Goal: Task Accomplishment & Management: Manage account settings

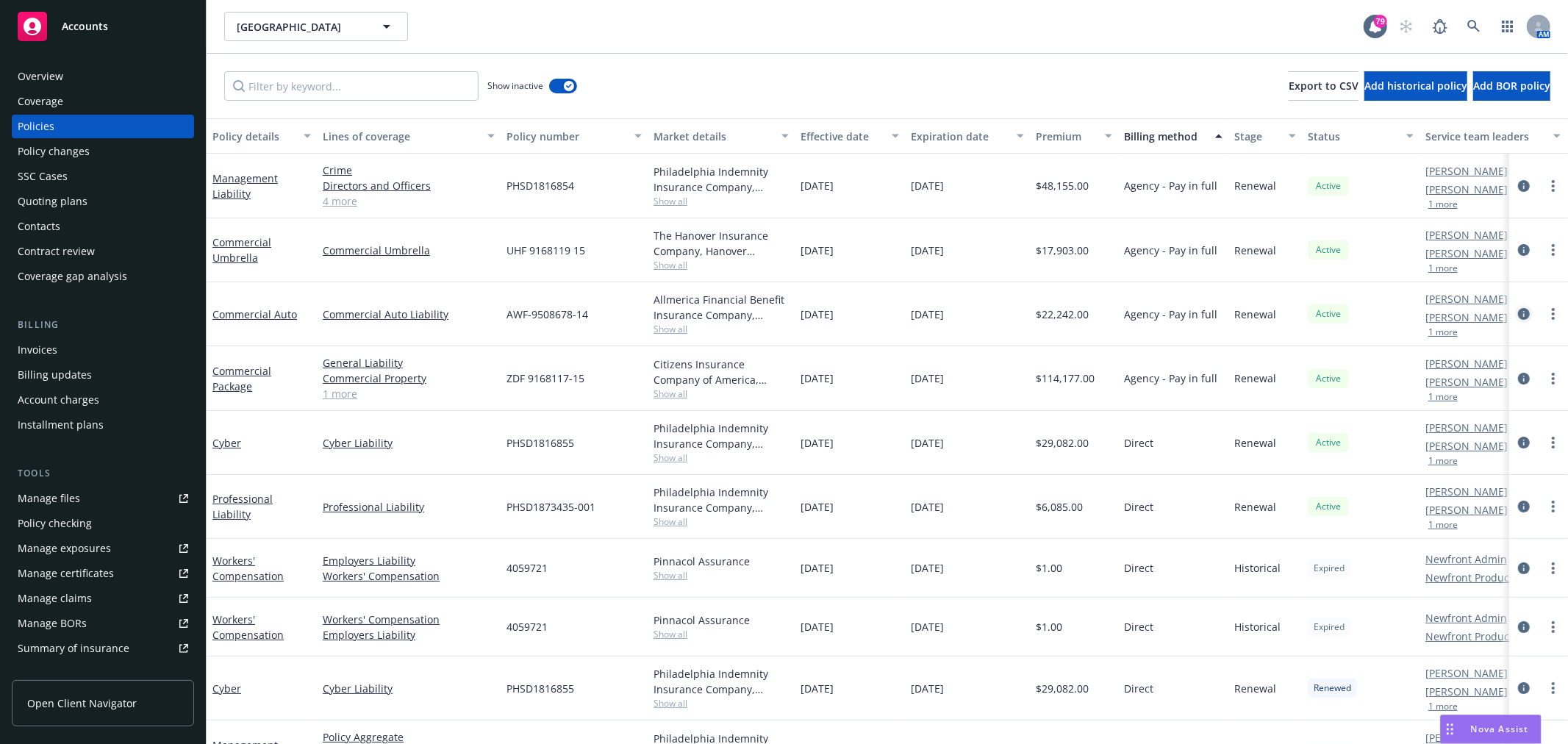
click at [1518, 317] on icon "circleInformation" at bounding box center [1523, 314] width 12 height 12
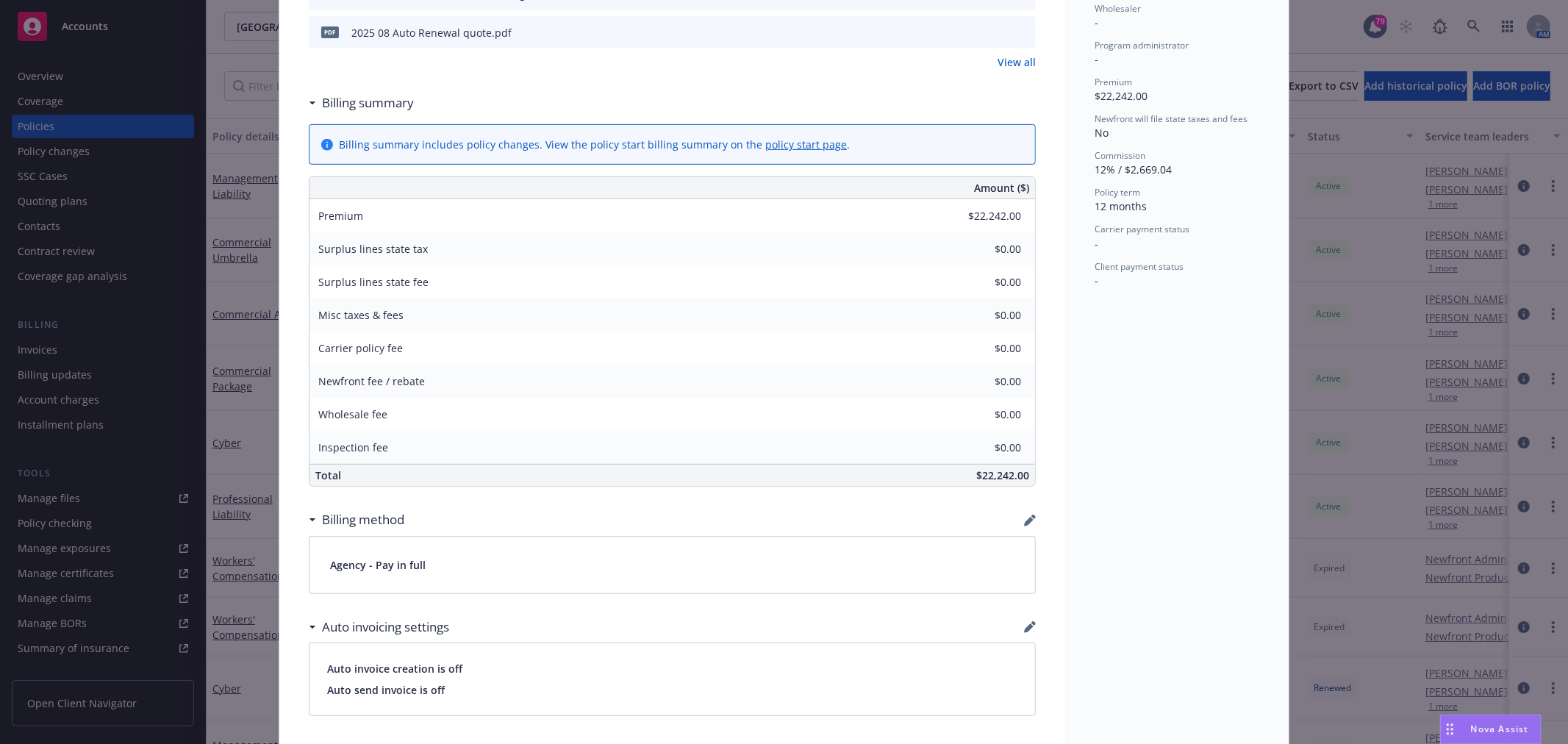
scroll to position [571, 0]
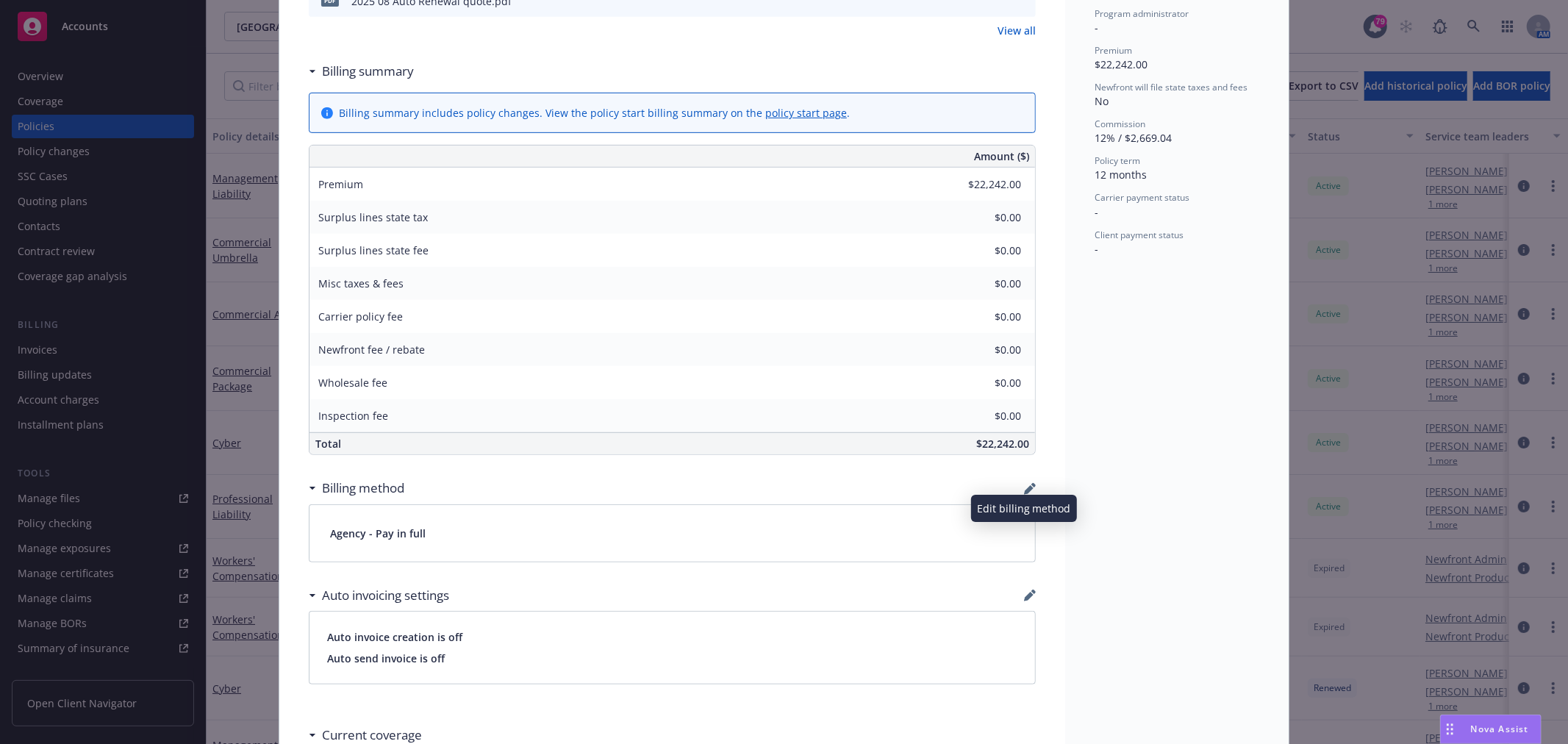
click at [1024, 491] on icon "button" at bounding box center [1029, 490] width 9 height 9
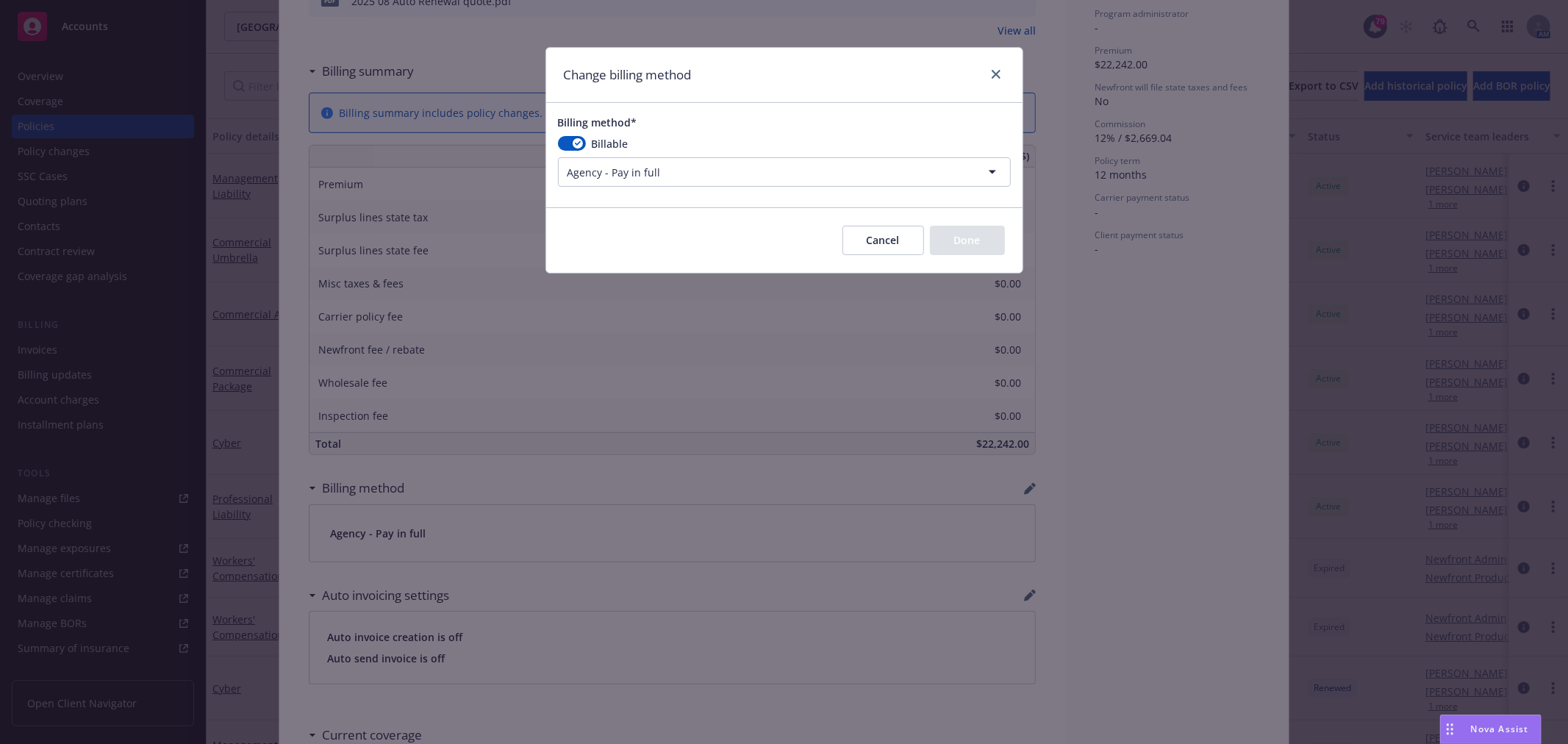
click at [606, 172] on html "Accounts Overview Coverage Policies Policy changes SSC Cases Quoting plans Cont…" at bounding box center [784, 372] width 1568 height 744
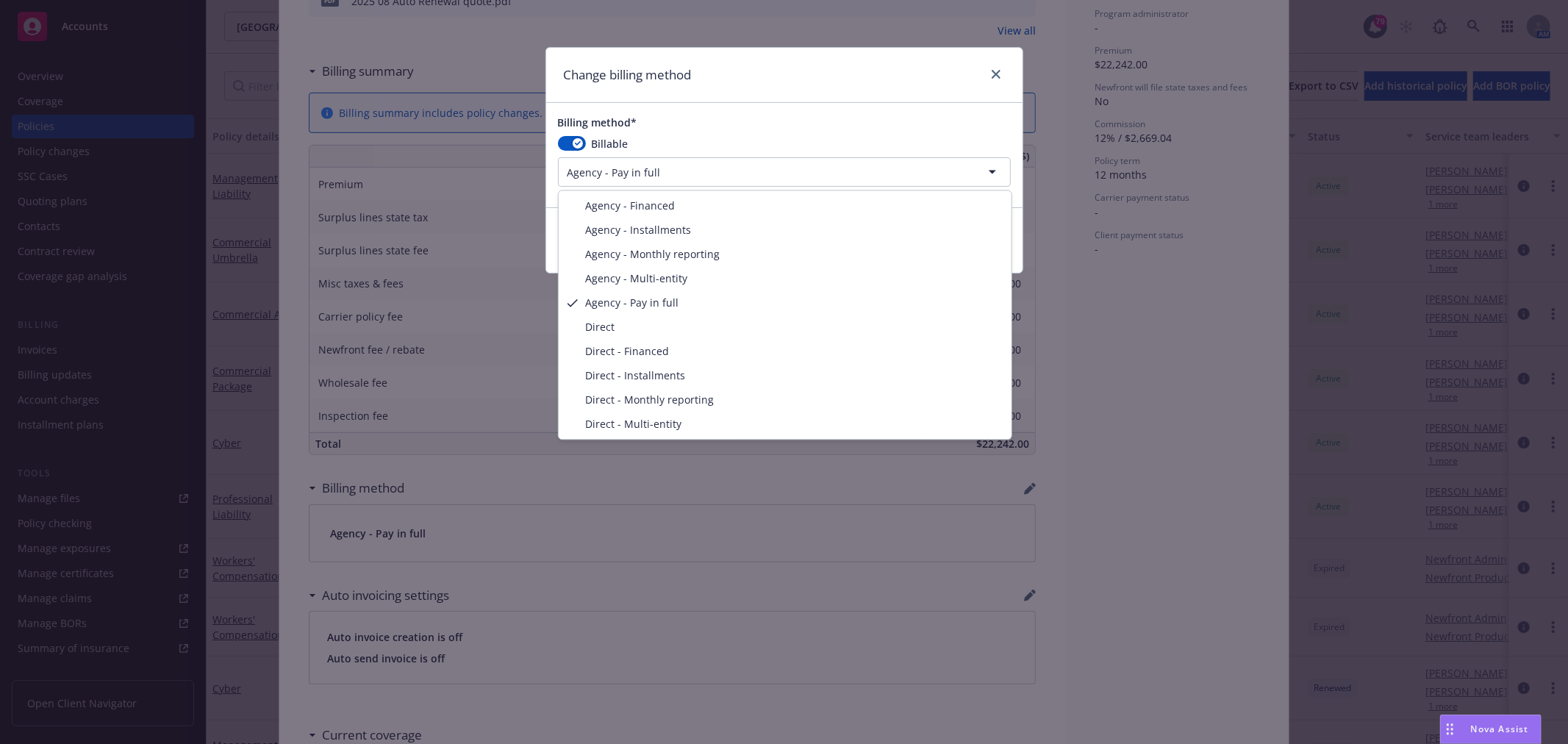
select select "DIRECT_INSTALLMENTS"
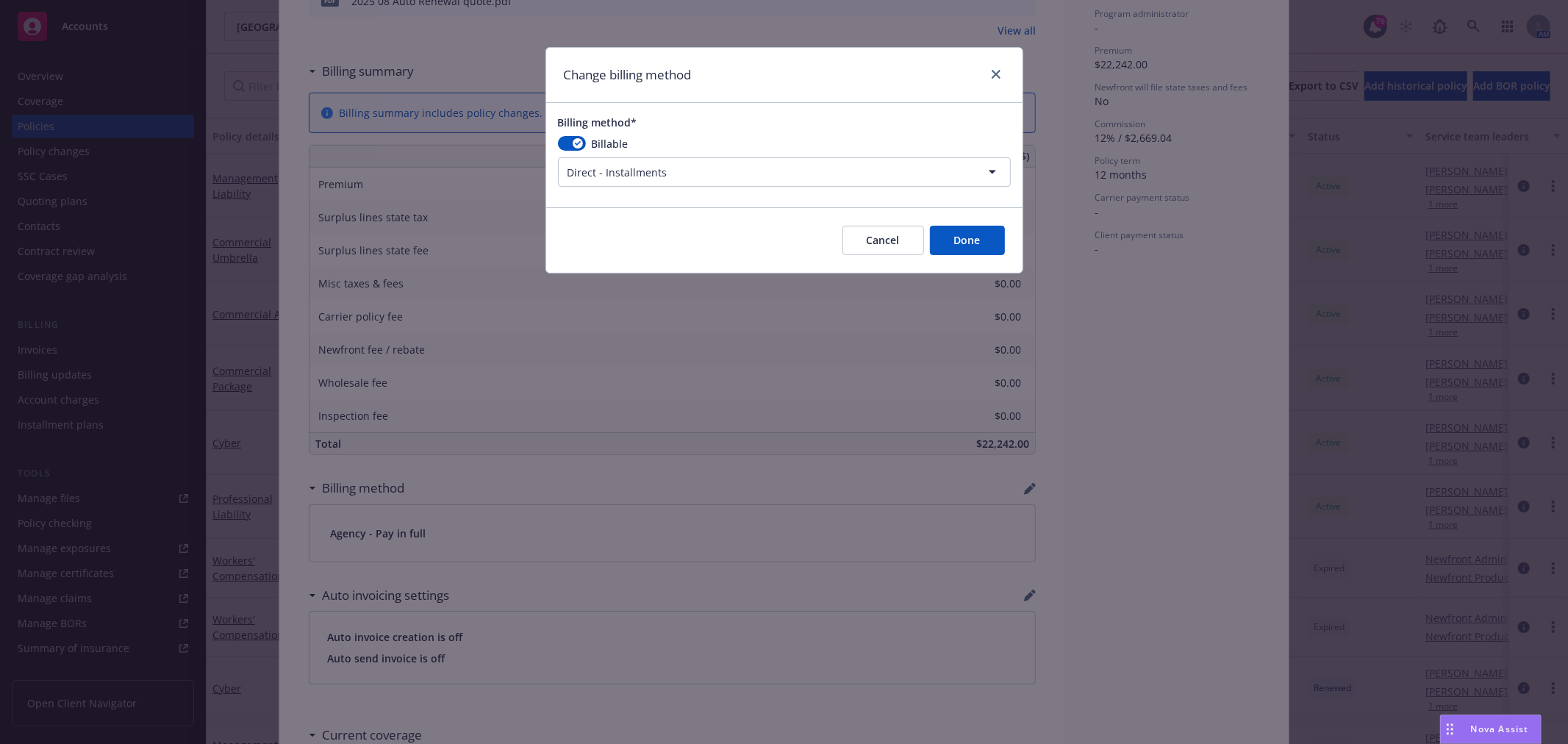
click at [983, 243] on button "Done" at bounding box center [967, 240] width 75 height 30
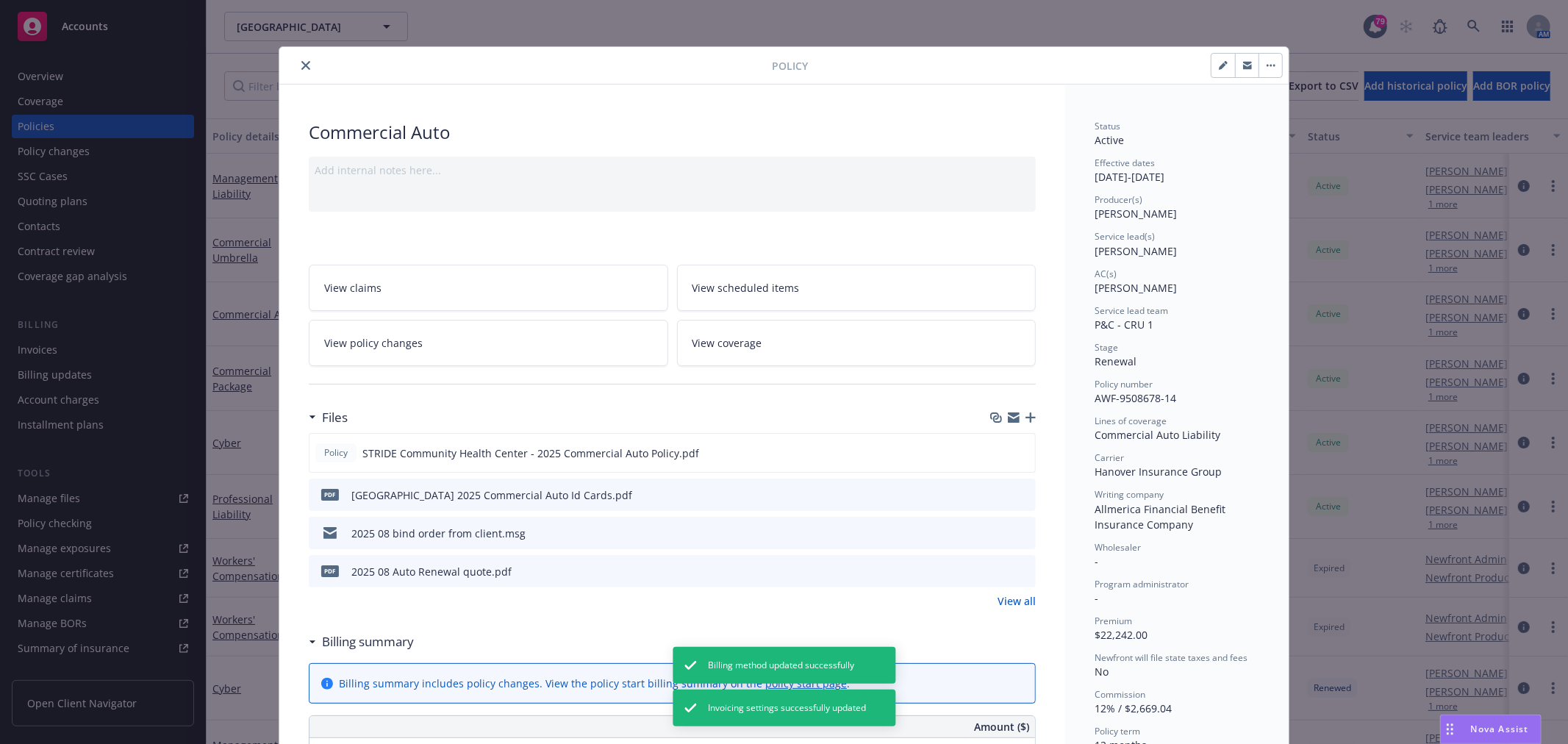
scroll to position [0, 0]
click at [297, 65] on button "close" at bounding box center [305, 66] width 18 height 18
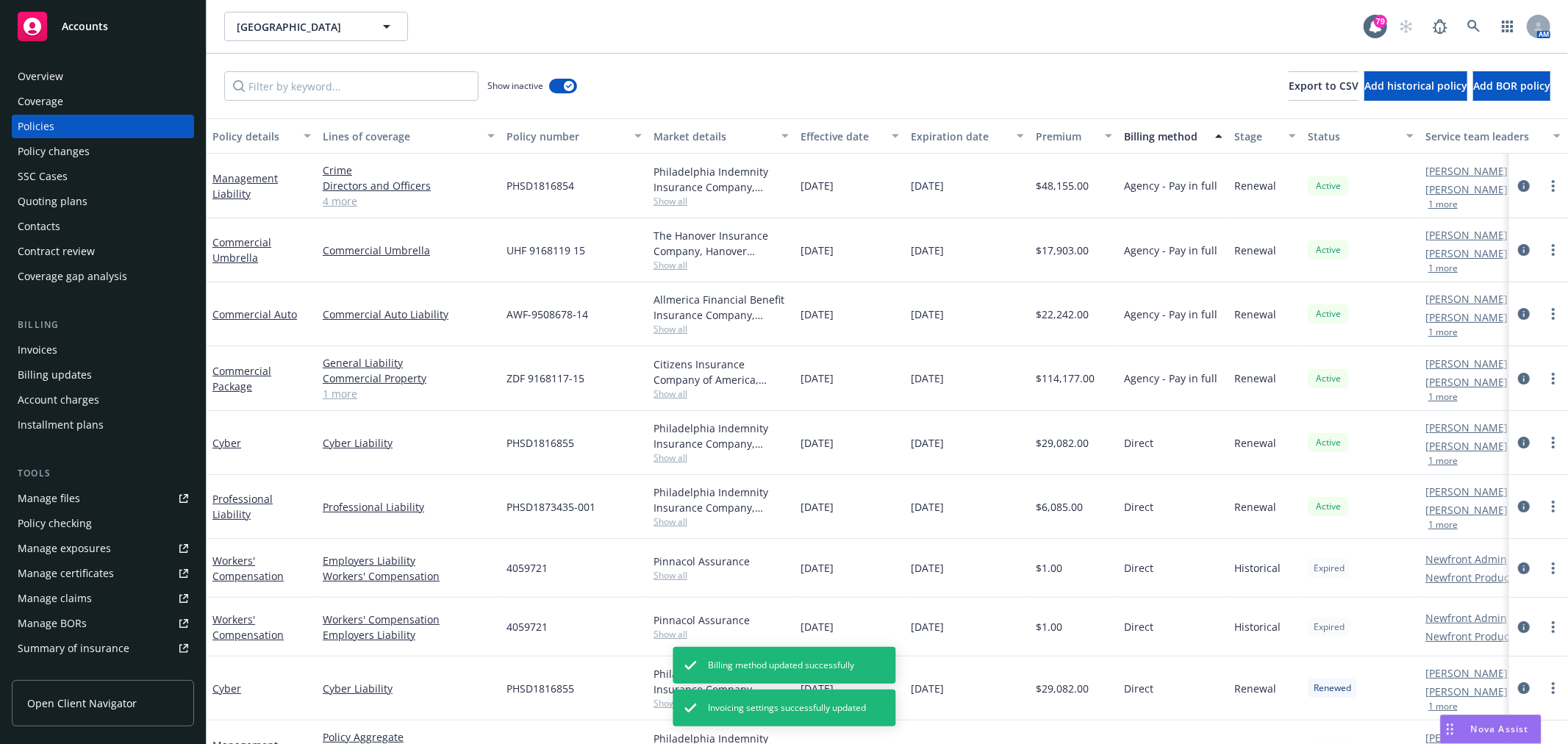
click at [1160, 131] on div "Billing method" at bounding box center [1165, 136] width 83 height 16
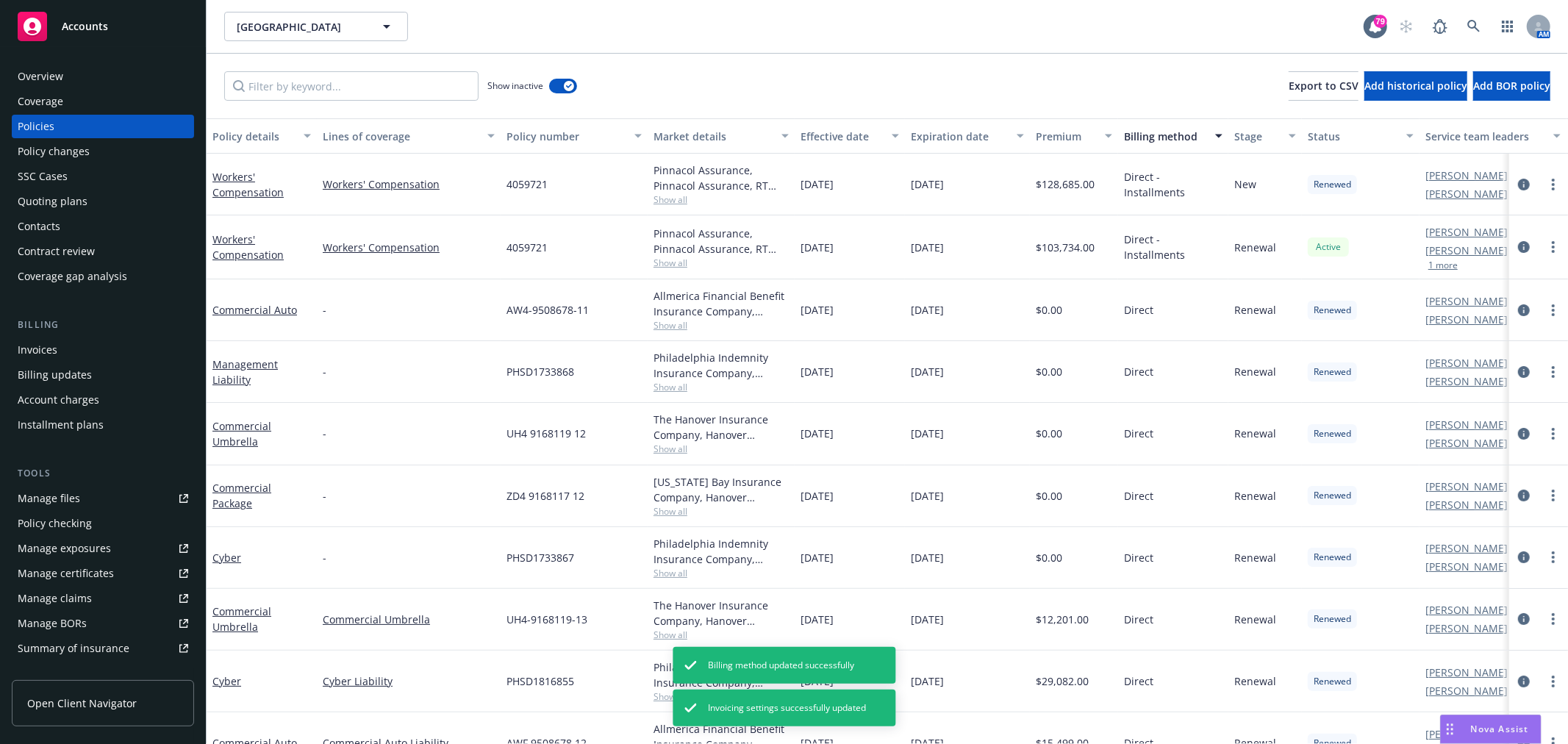
click at [1160, 131] on div "Billing method" at bounding box center [1165, 136] width 83 height 16
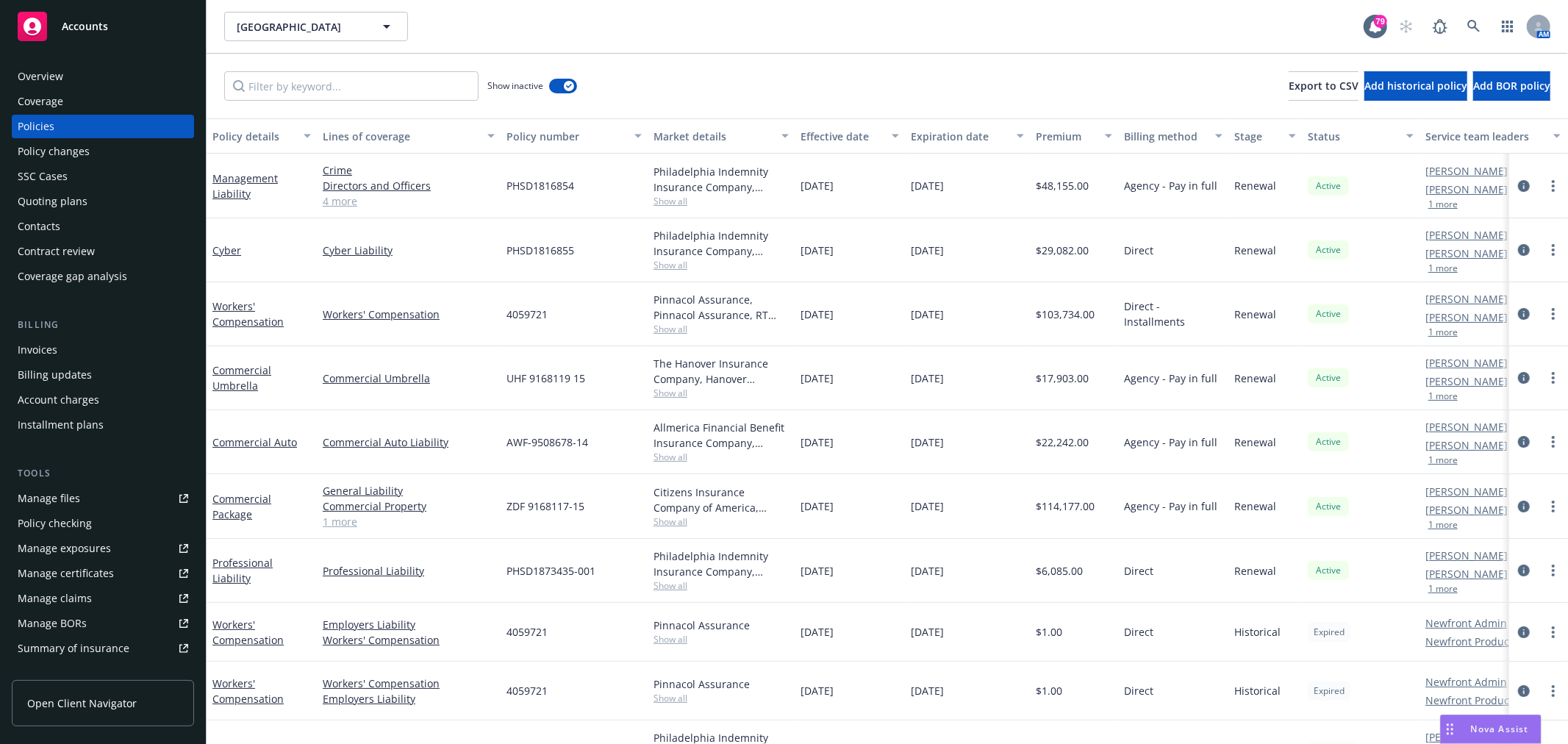
click at [1181, 133] on div "Billing method" at bounding box center [1165, 136] width 83 height 16
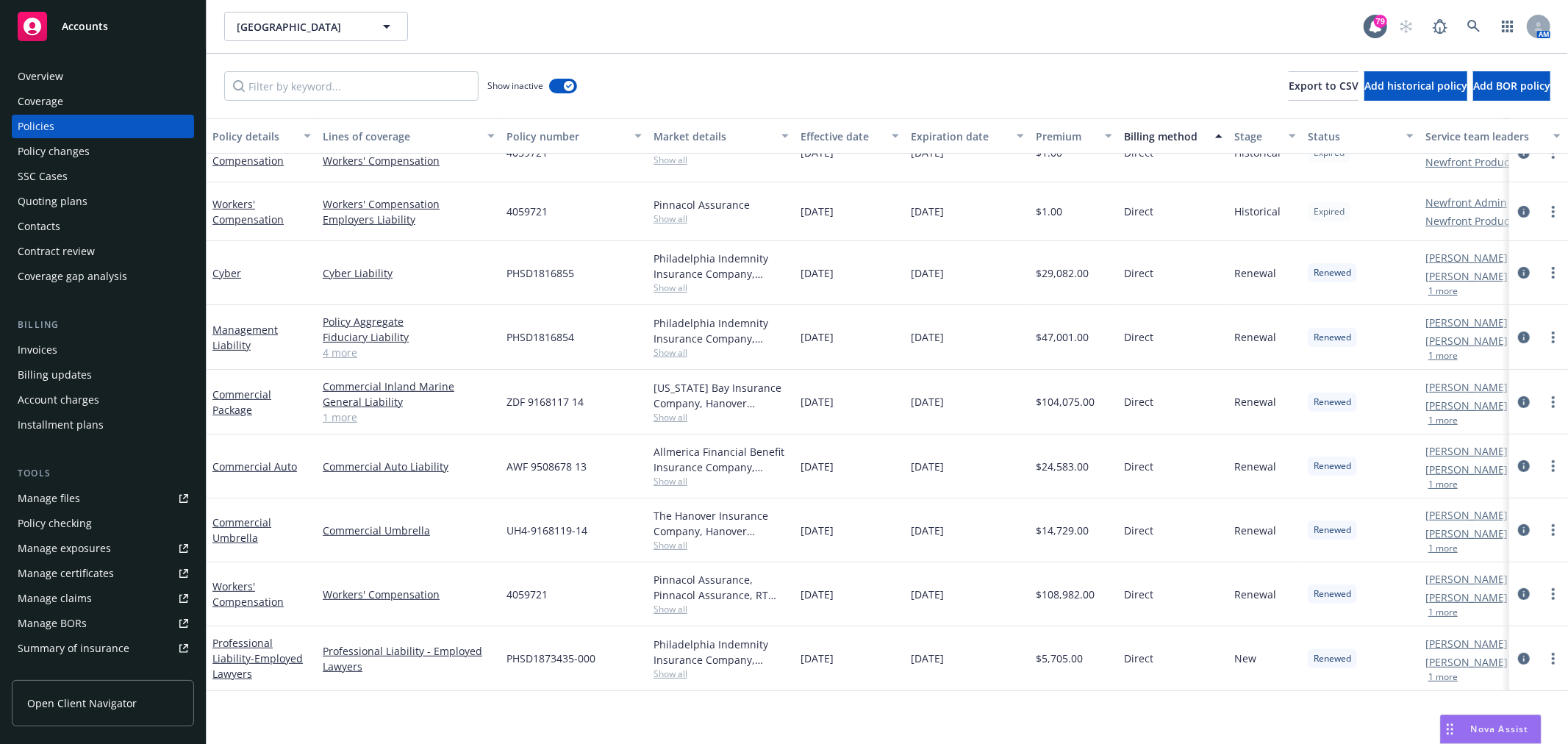
scroll to position [163, 0]
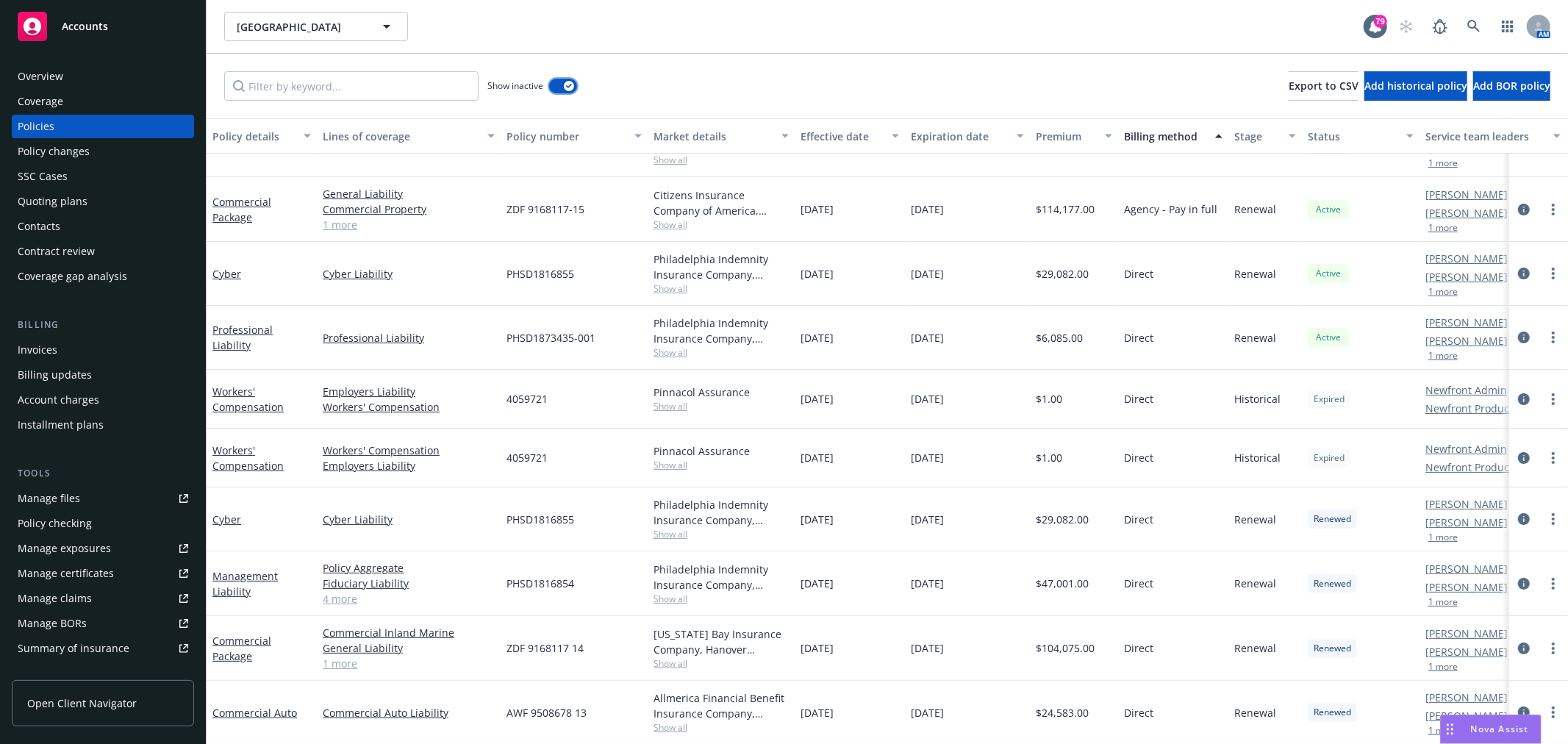
click at [563, 83] on button "button" at bounding box center [563, 86] width 28 height 15
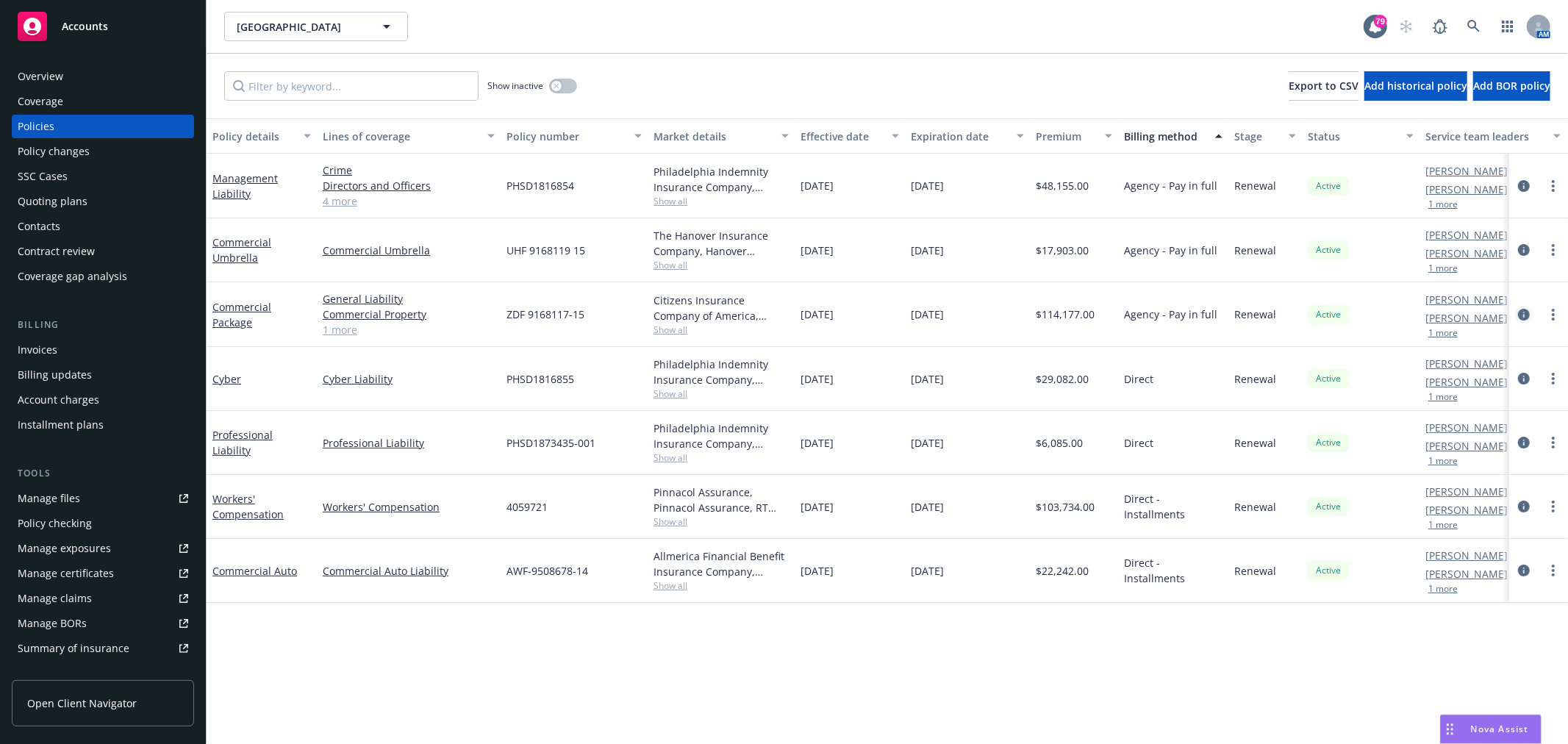
click at [1523, 314] on icon "circleInformation" at bounding box center [1523, 314] width 12 height 12
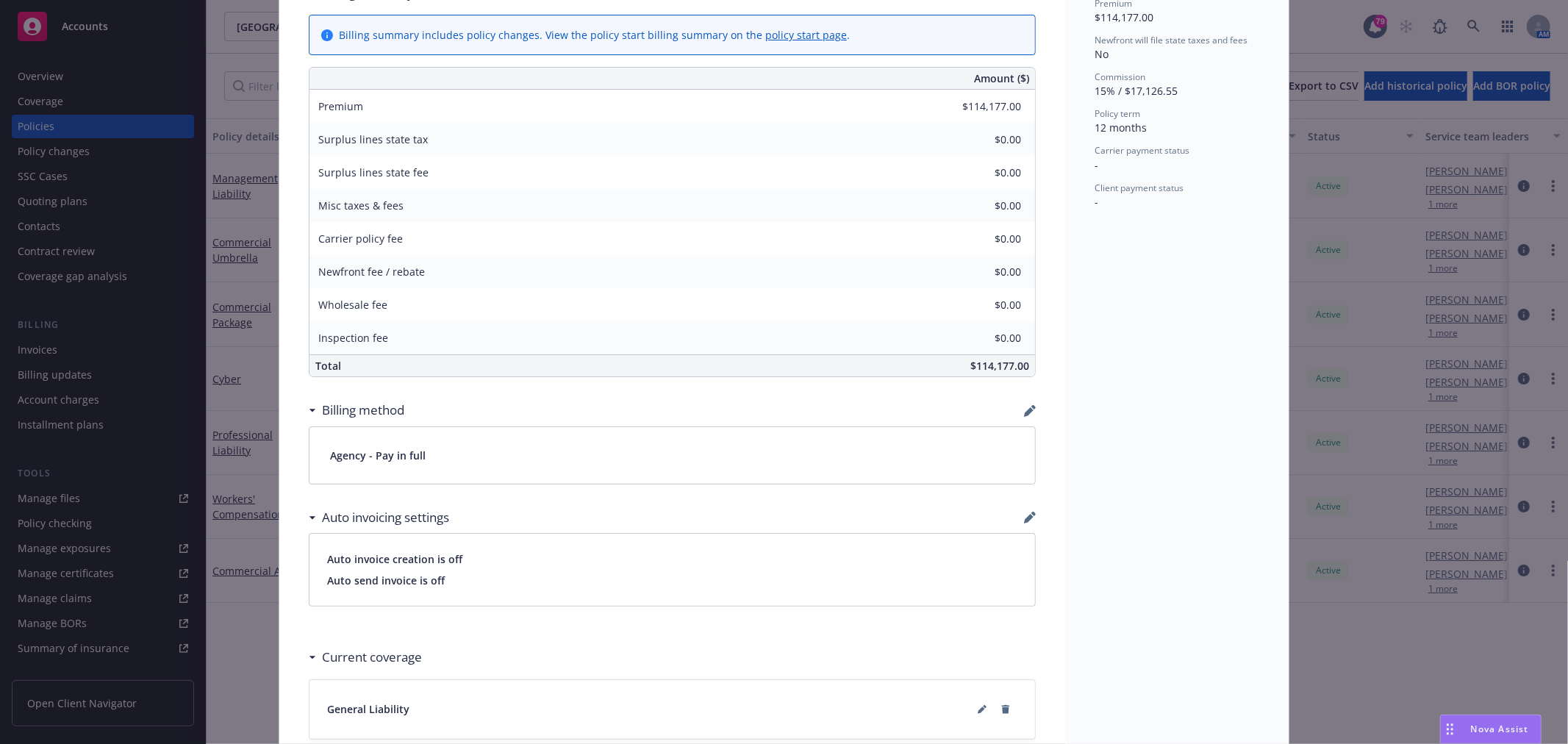
scroll to position [653, 0]
click at [1025, 398] on div "Billing method" at bounding box center [673, 406] width 727 height 31
click at [1025, 413] on div "Billing method" at bounding box center [673, 406] width 727 height 31
click at [1025, 403] on icon "button" at bounding box center [1030, 407] width 12 height 12
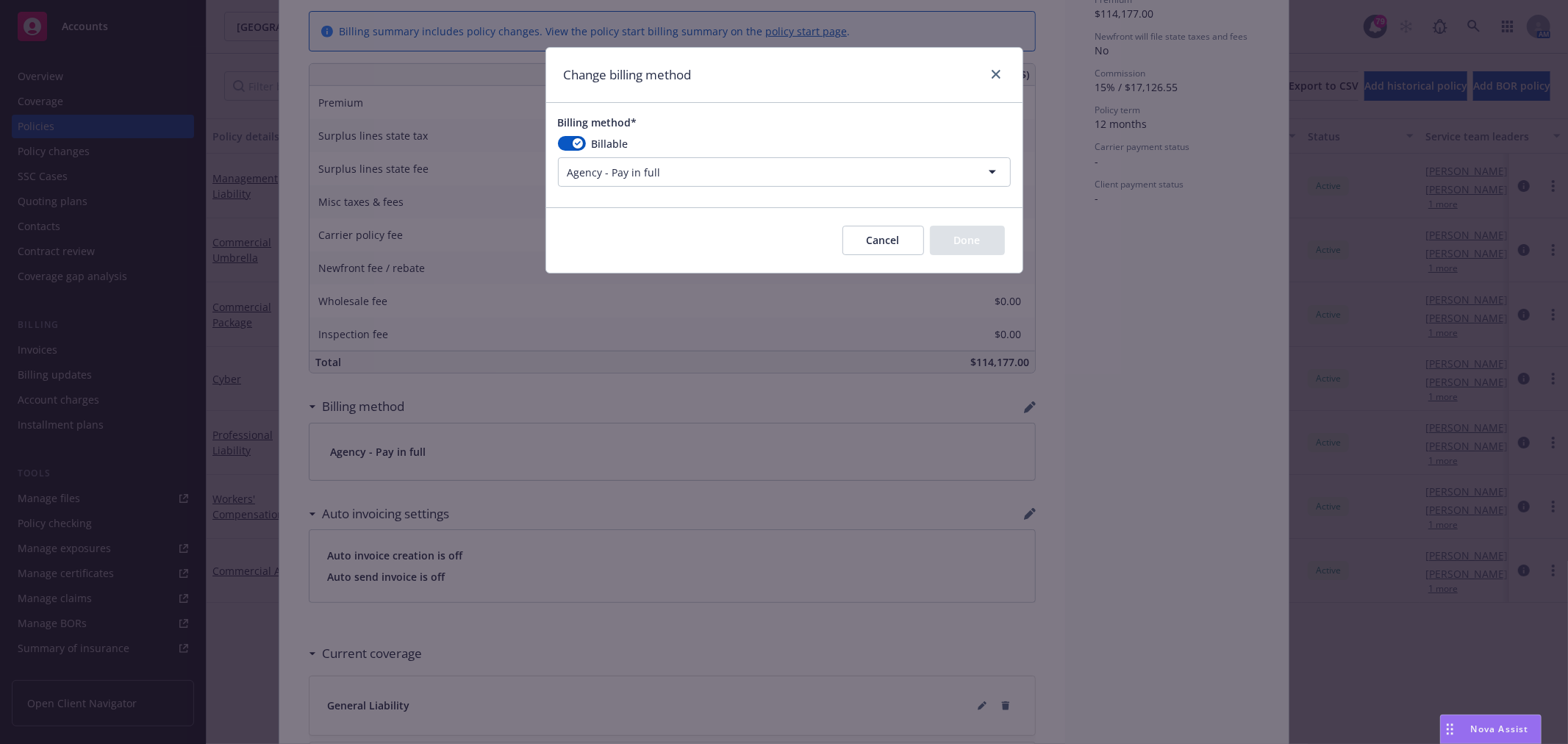
click at [739, 177] on html "Accounts Overview Coverage Policies Policy changes SSC Cases Quoting plans Cont…" at bounding box center [784, 372] width 1568 height 744
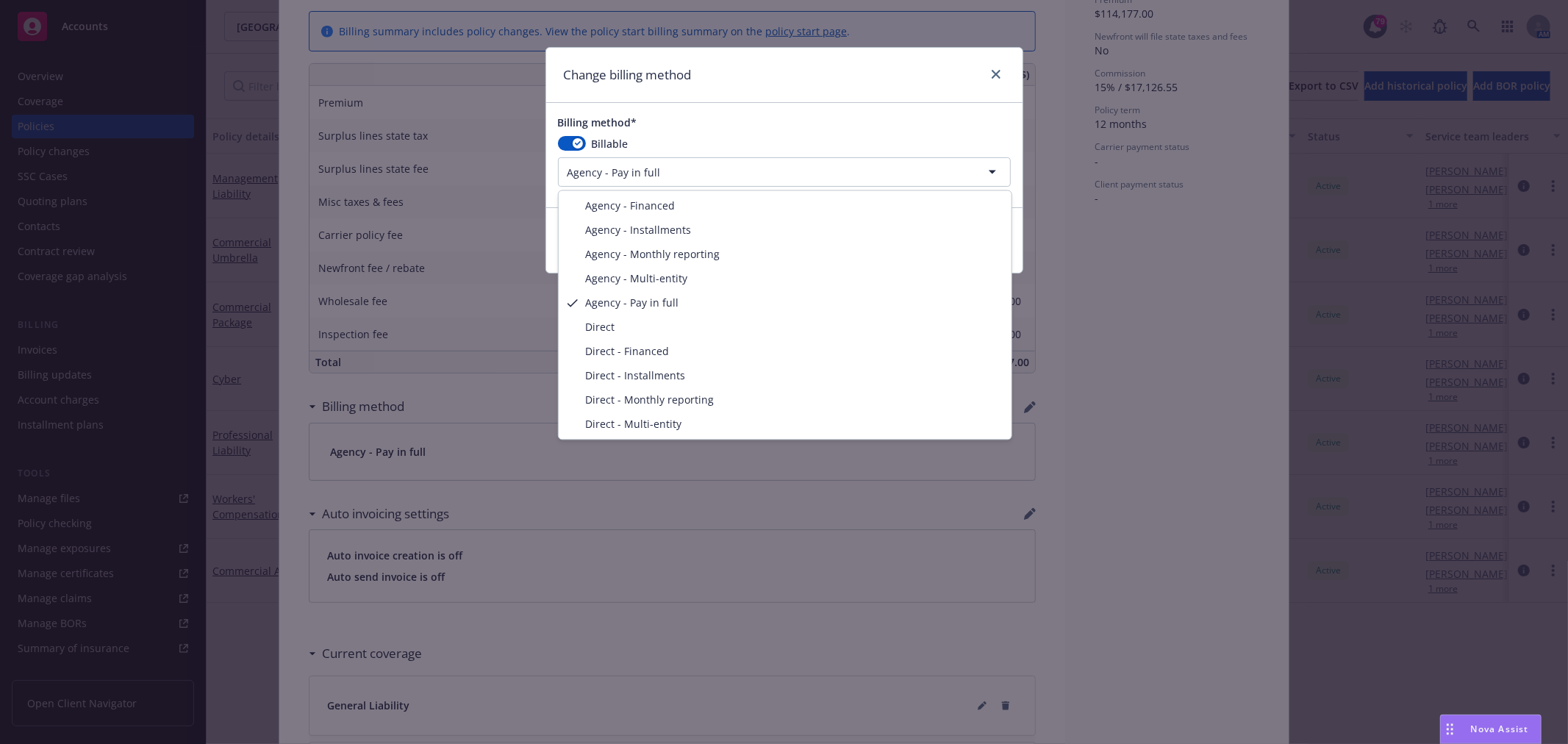
select select "DIRECT_INSTALLMENTS"
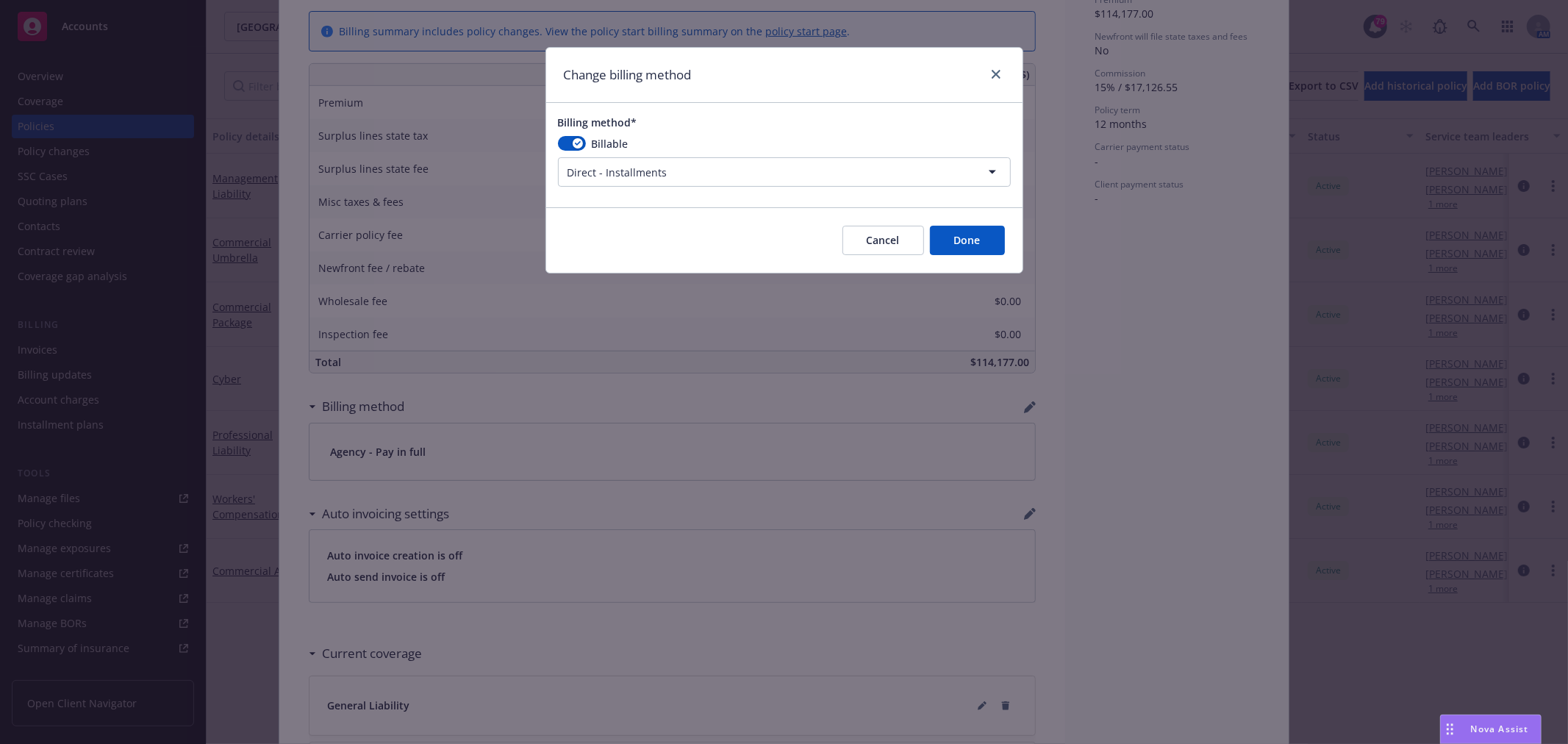
click at [987, 242] on button "Done" at bounding box center [967, 240] width 75 height 30
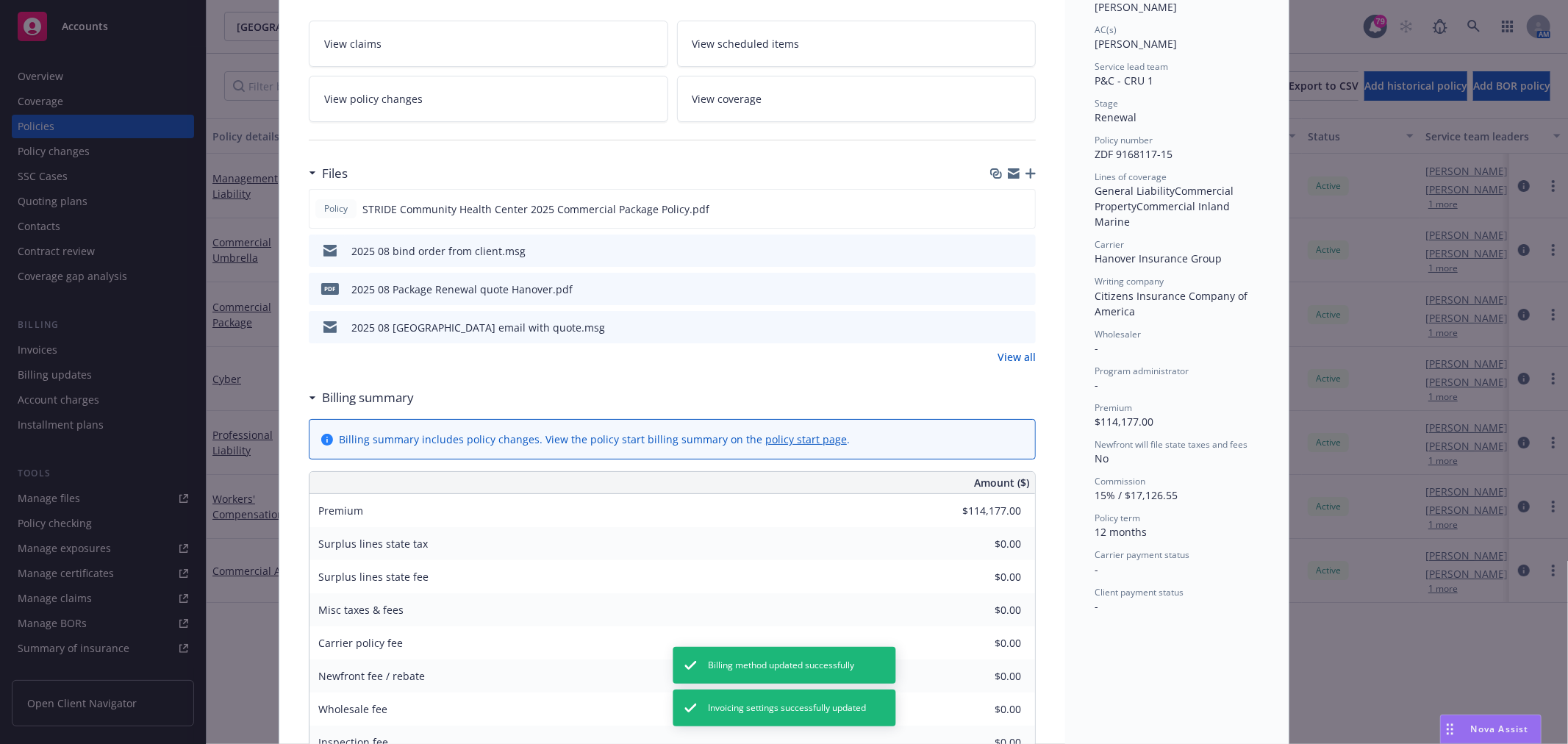
scroll to position [0, 0]
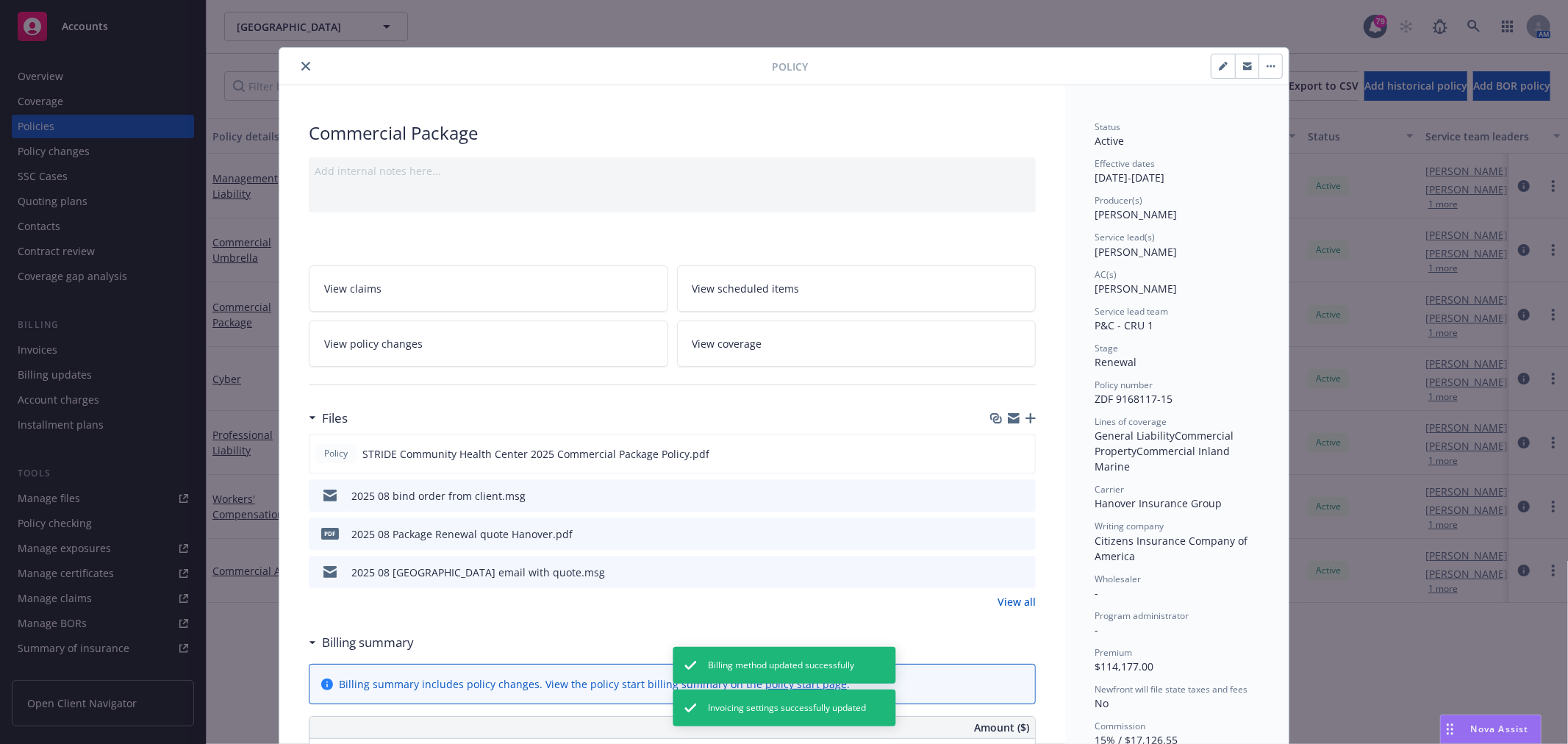
click at [302, 63] on icon "close" at bounding box center [306, 67] width 9 height 9
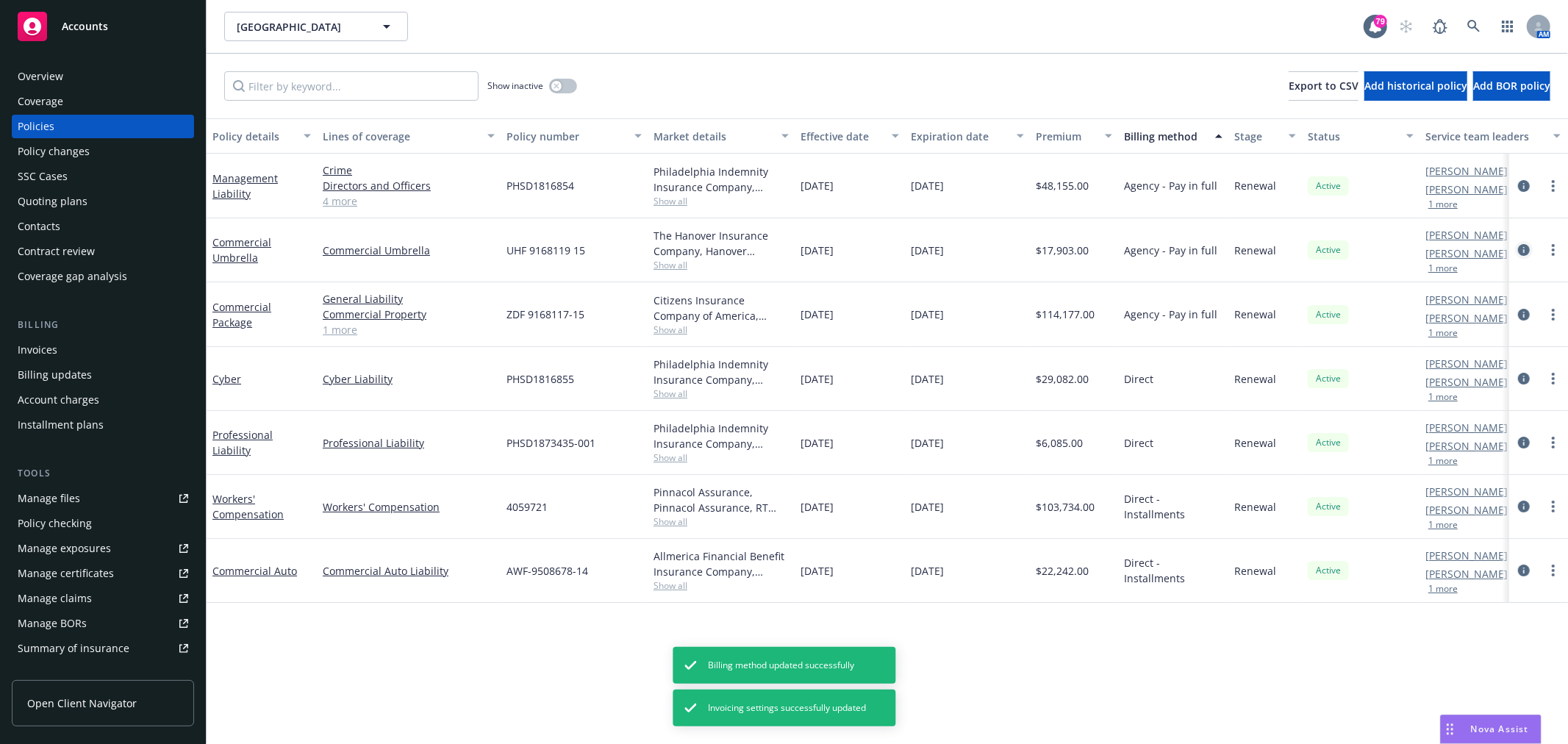
click at [1524, 246] on icon "circleInformation" at bounding box center [1523, 250] width 12 height 12
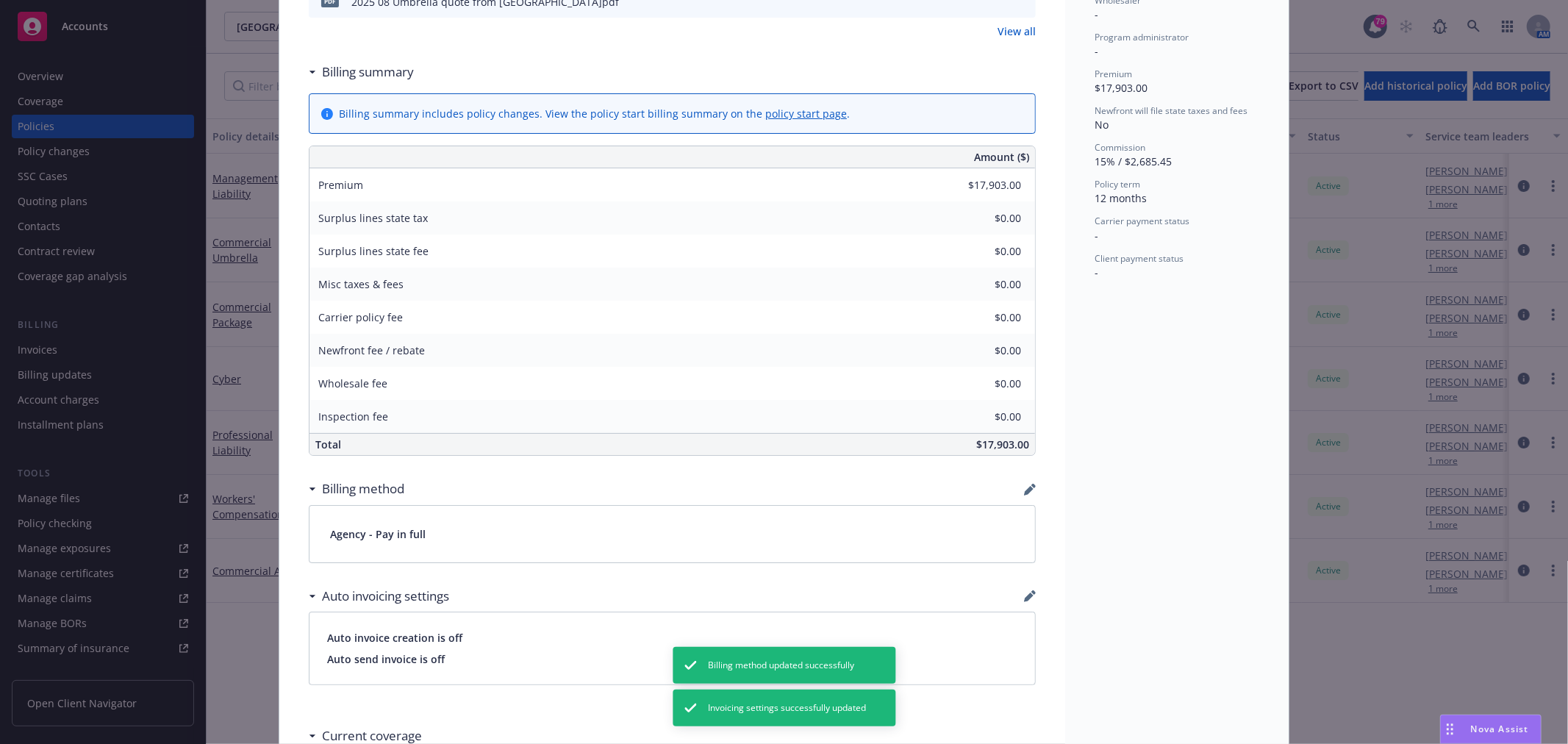
scroll to position [653, 0]
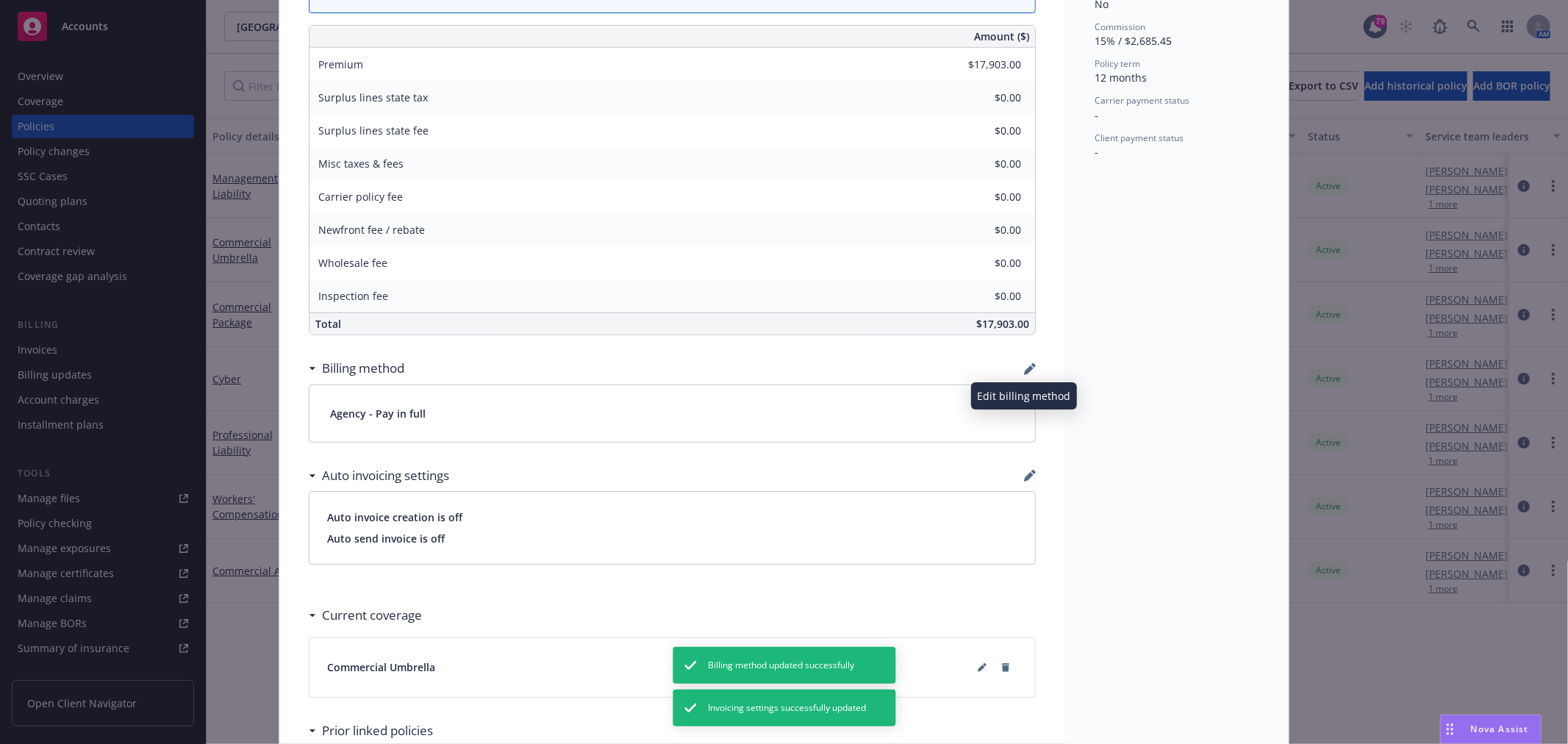
click at [1024, 366] on icon "button" at bounding box center [1030, 368] width 12 height 12
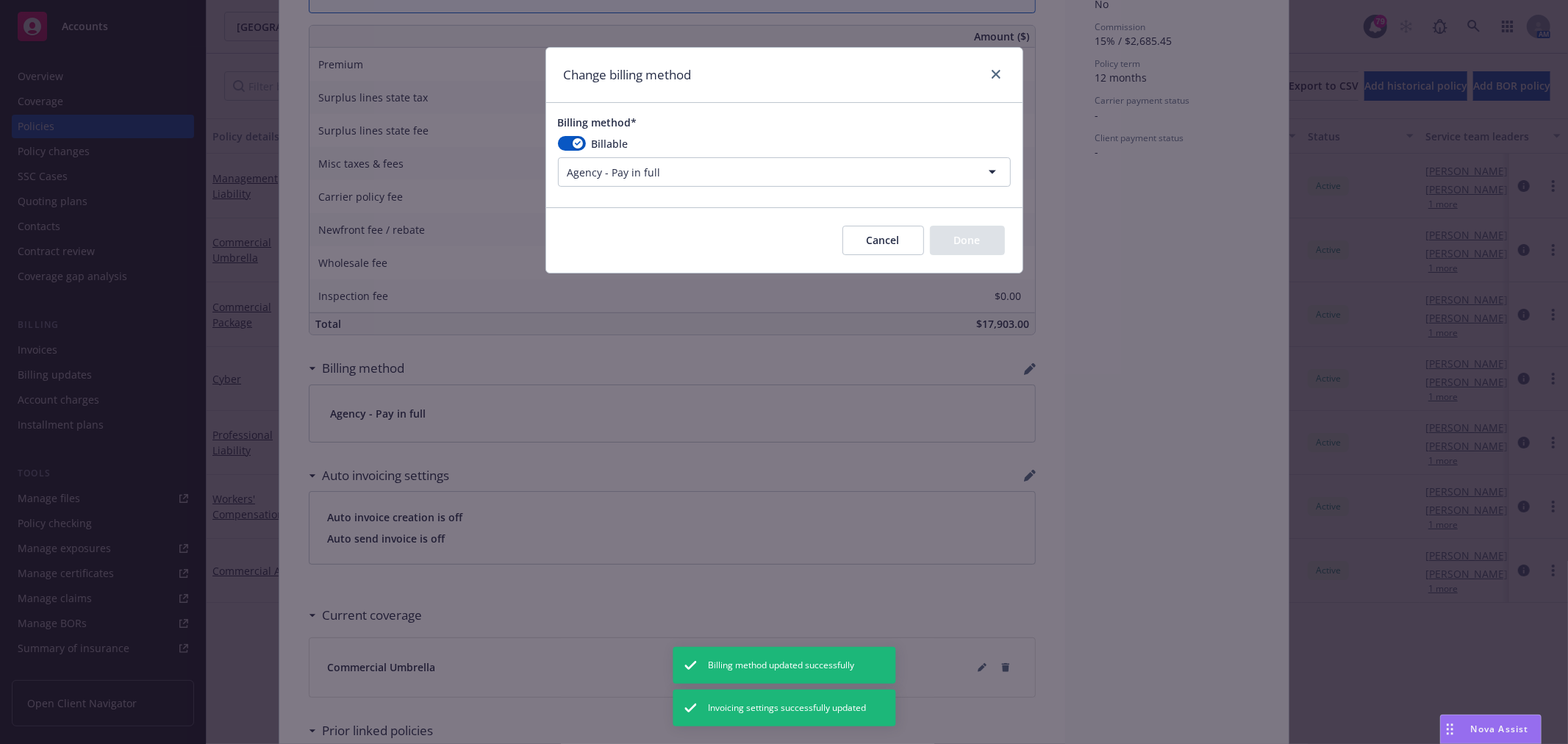
click at [776, 172] on html "Accounts Overview Coverage Policies Policy changes SSC Cases Quoting plans Cont…" at bounding box center [784, 372] width 1568 height 744
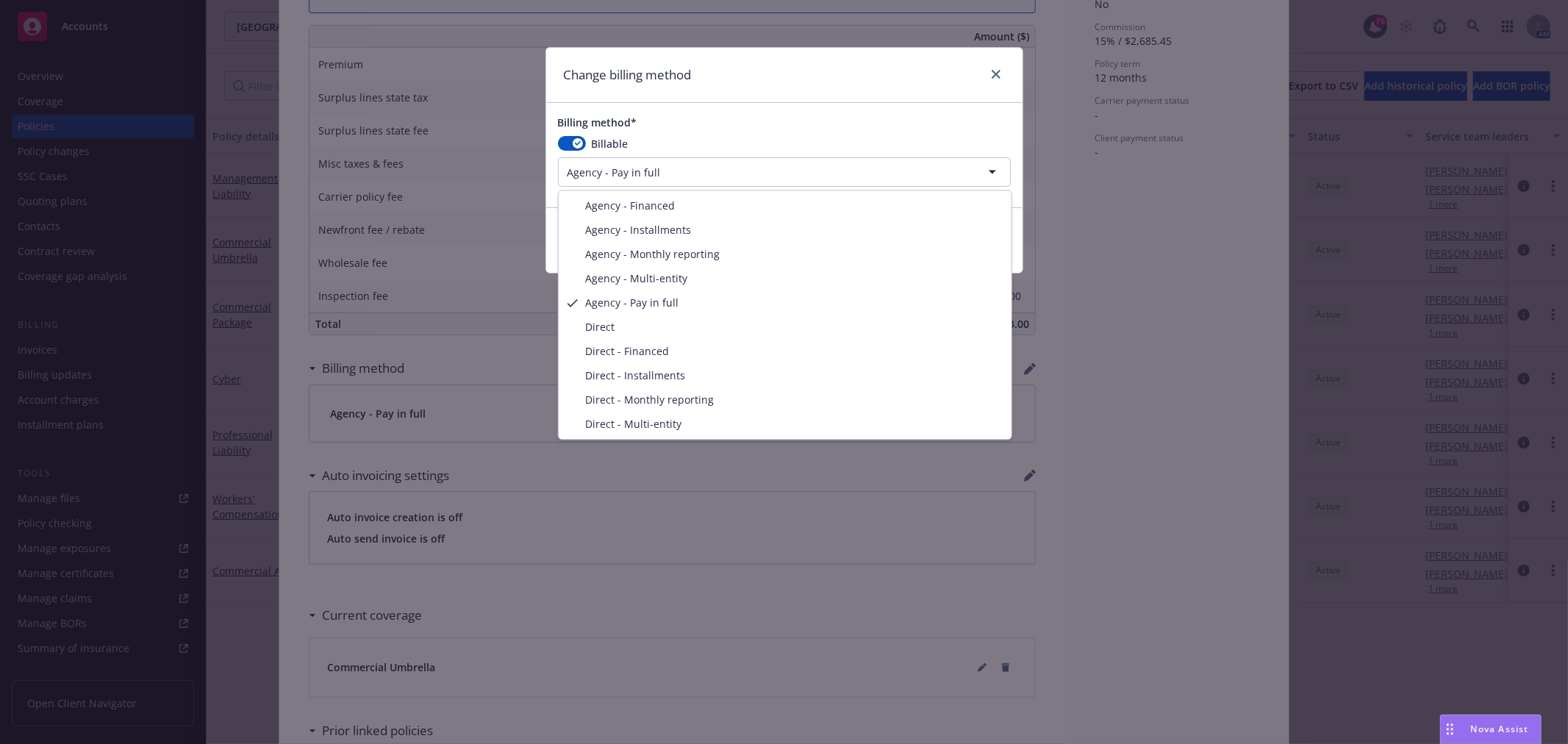
select select "DIRECT_INSTALLMENTS"
drag, startPoint x: 643, startPoint y: 366, endPoint x: 640, endPoint y: 377, distance: 11.4
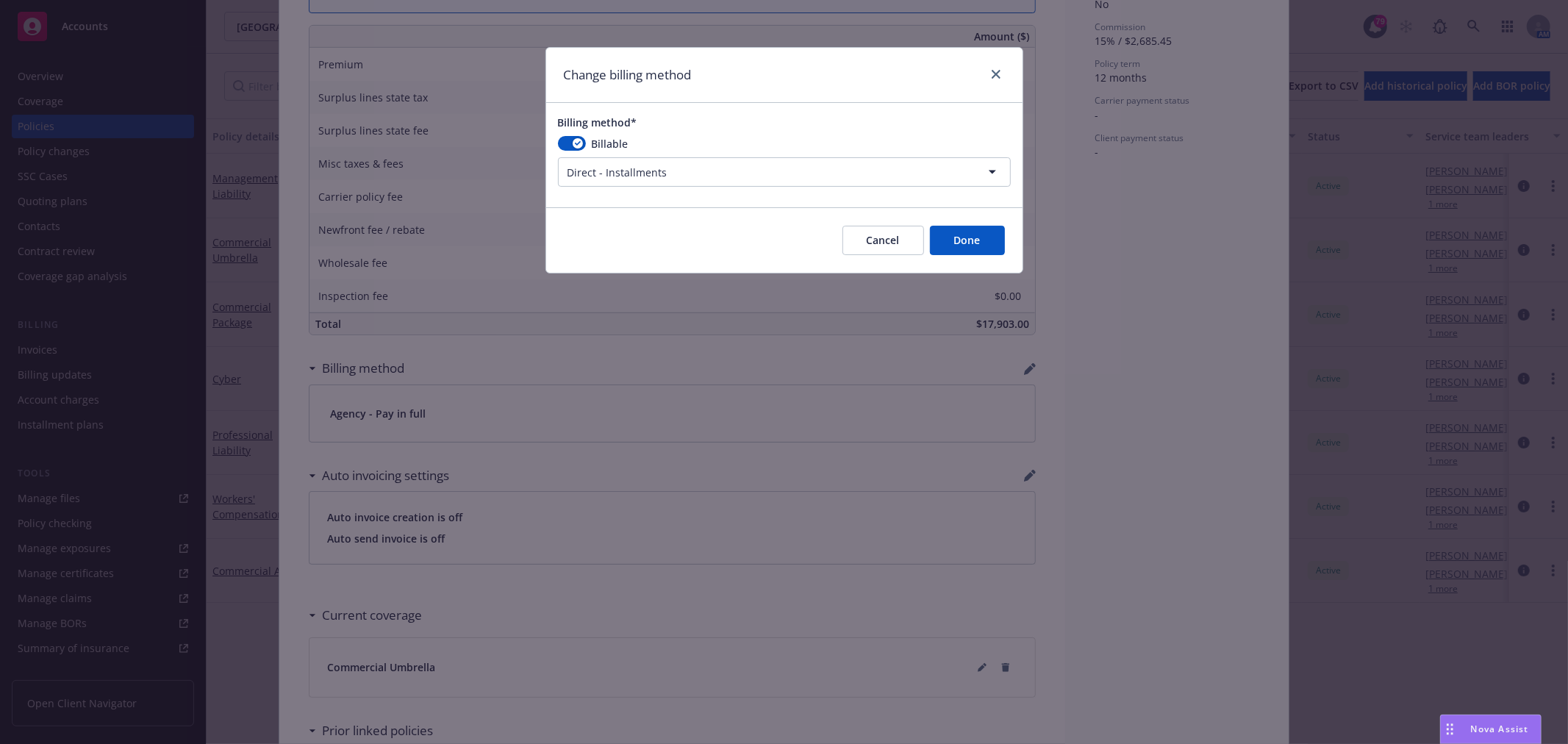
click at [969, 250] on button "Done" at bounding box center [967, 240] width 75 height 30
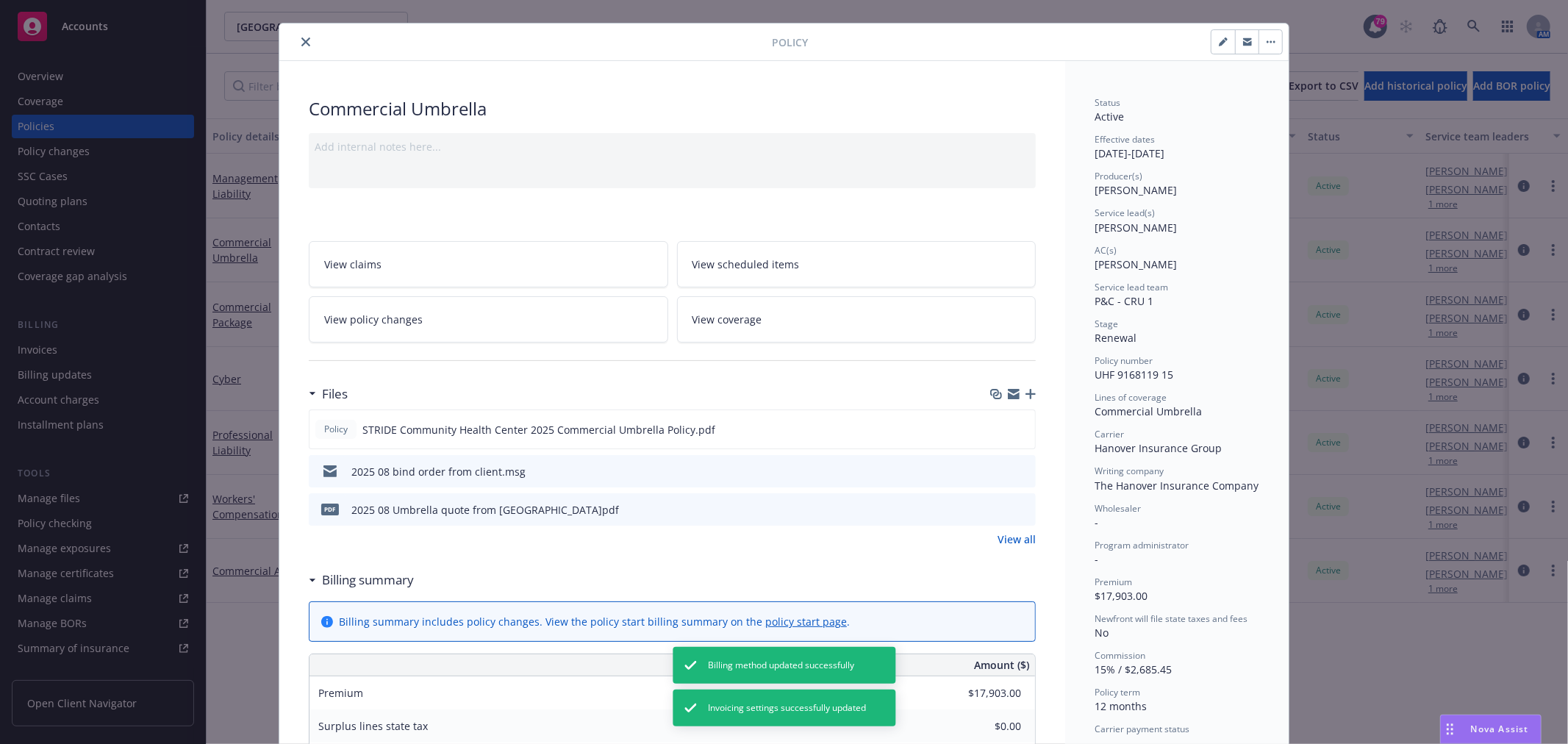
scroll to position [0, 0]
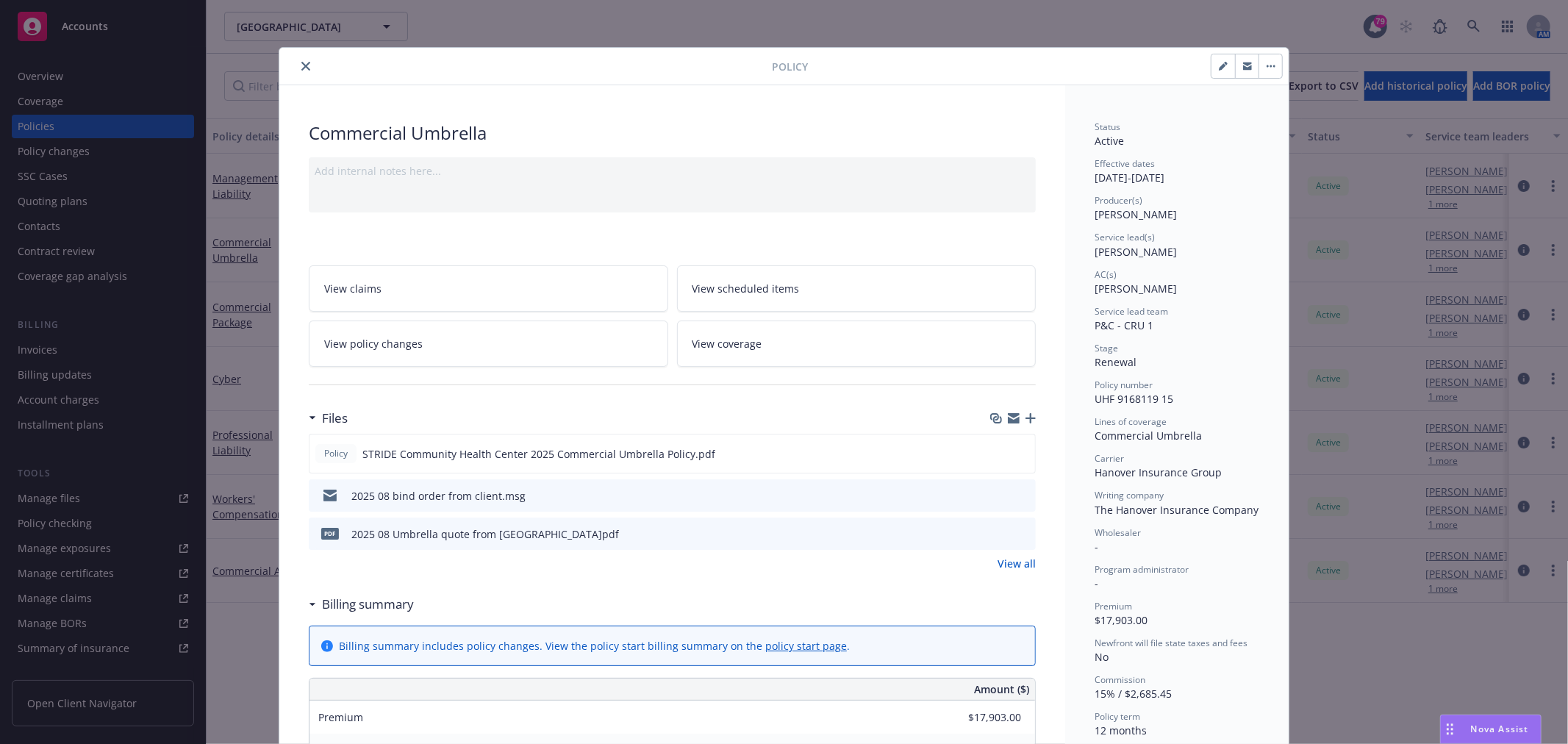
click at [302, 69] on icon "close" at bounding box center [306, 67] width 9 height 9
